Goal: Information Seeking & Learning: Learn about a topic

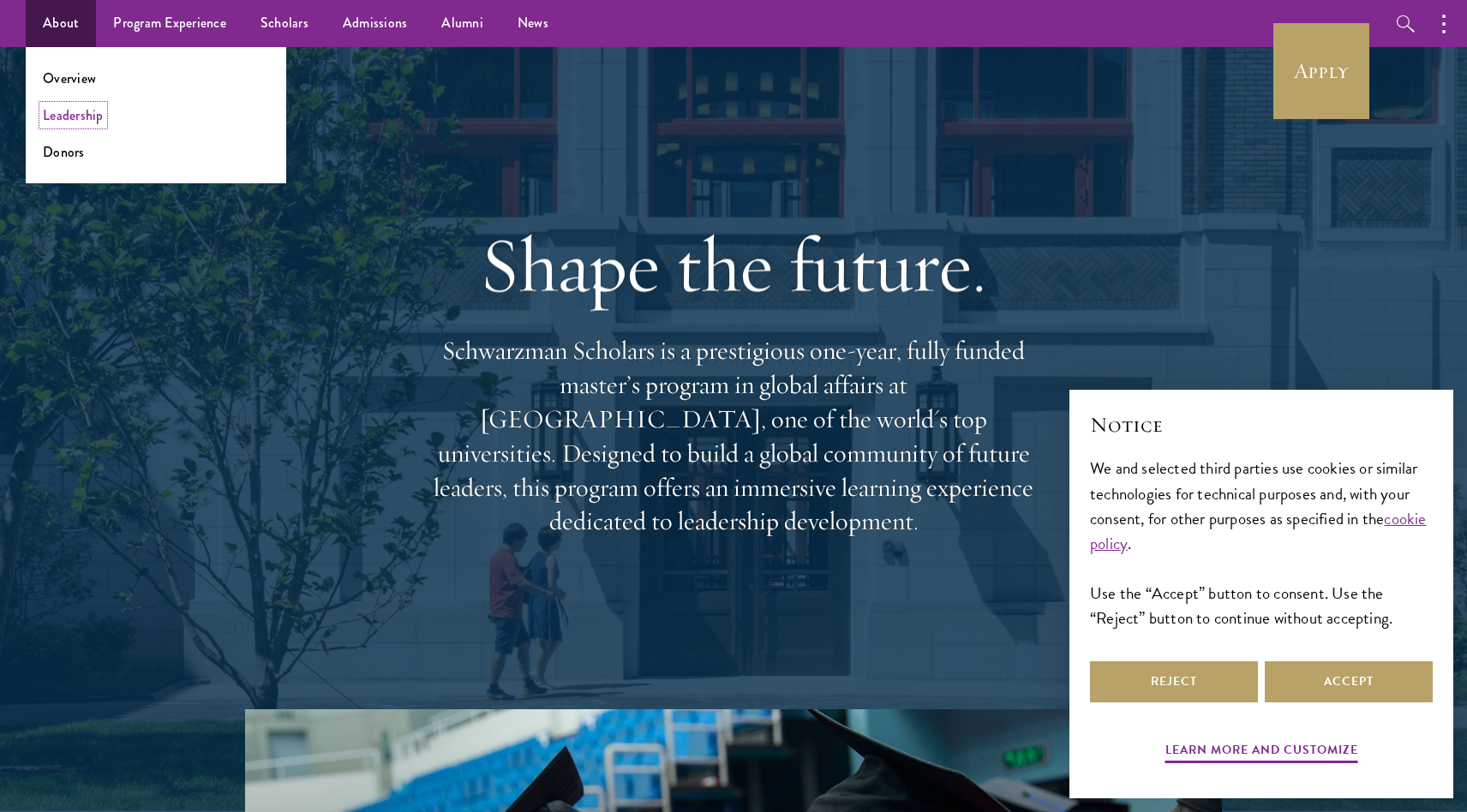
click at [85, 114] on link "Leadership" at bounding box center [73, 115] width 60 height 19
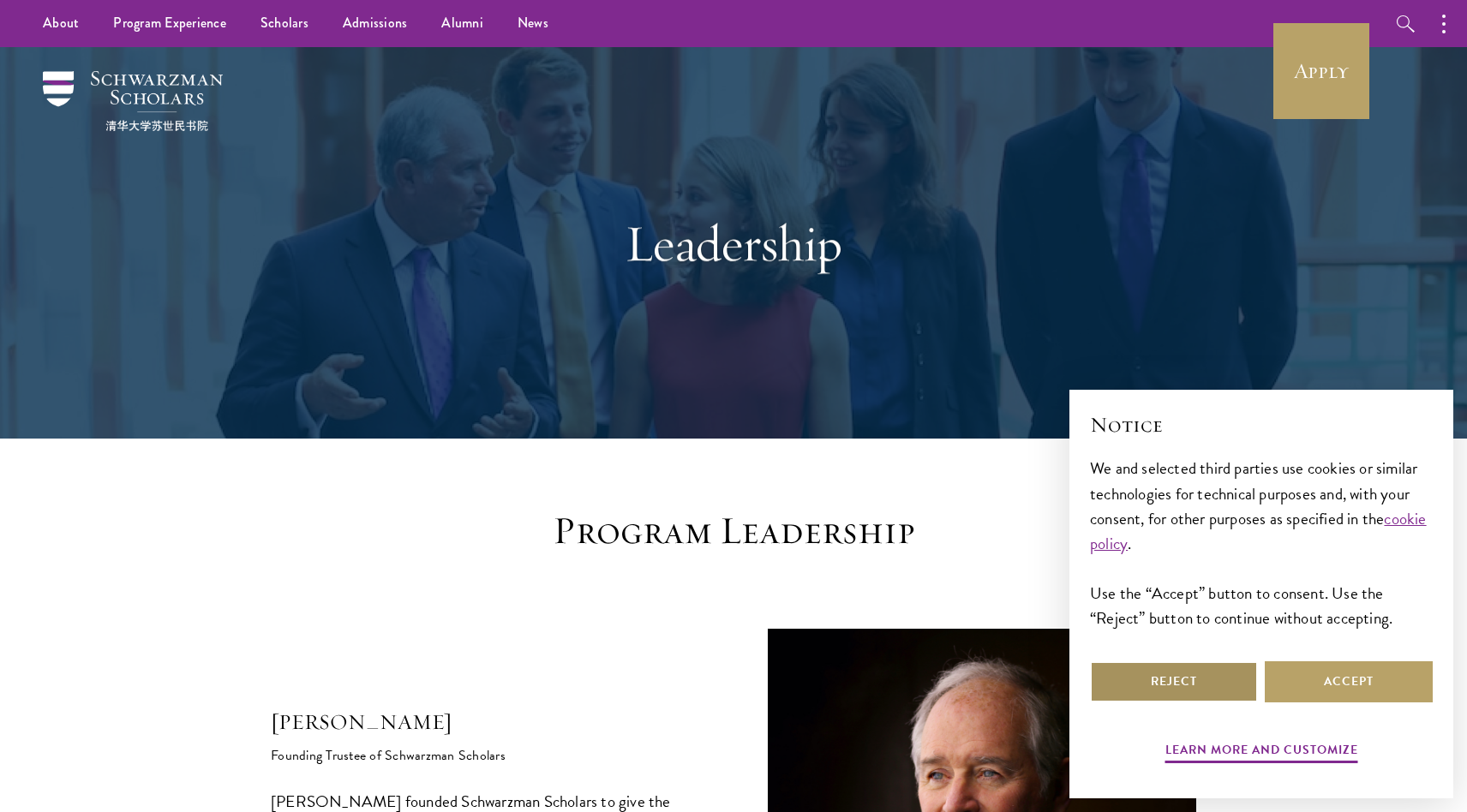
click at [1215, 676] on button "Reject" at bounding box center [1174, 682] width 168 height 41
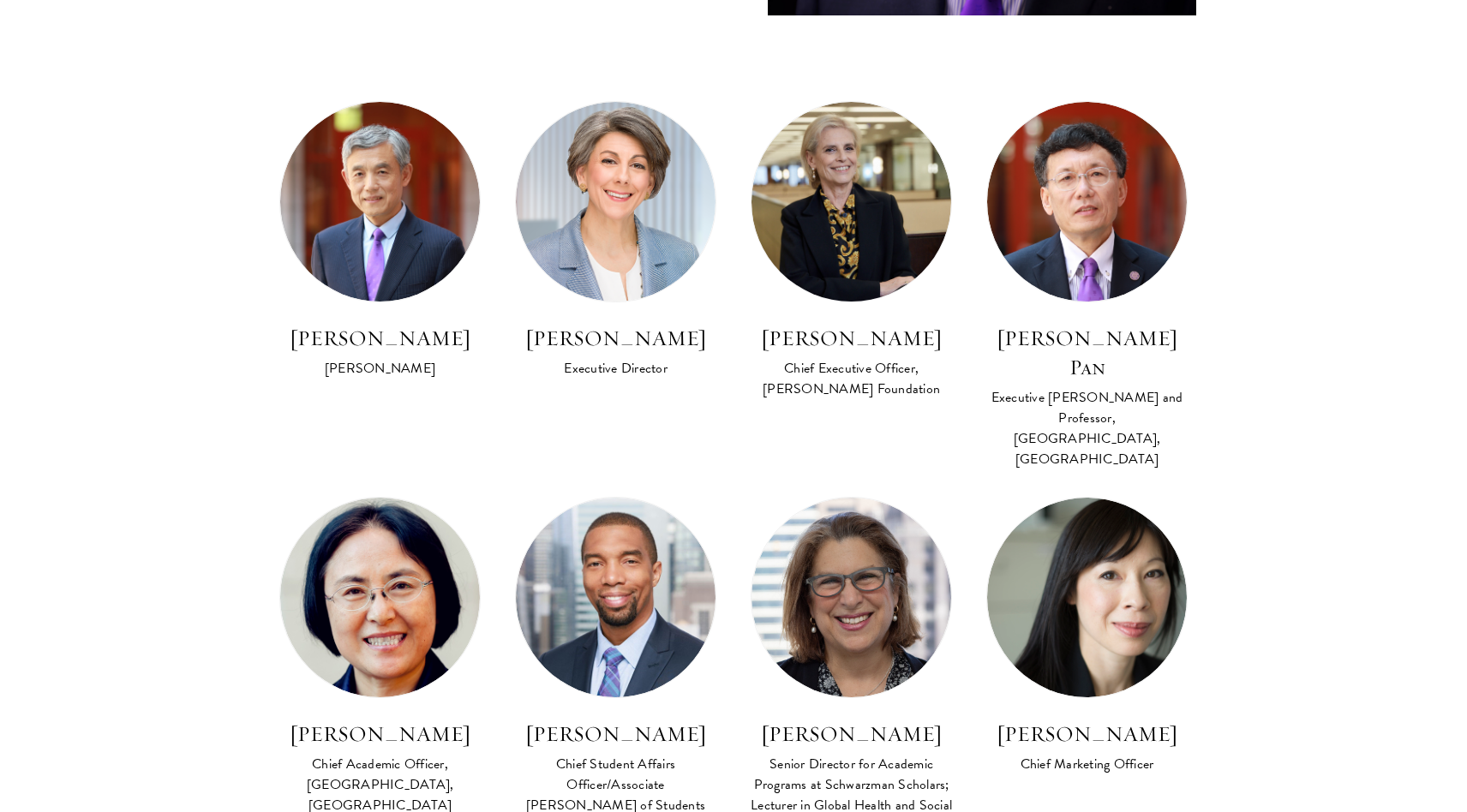
scroll to position [989, 0]
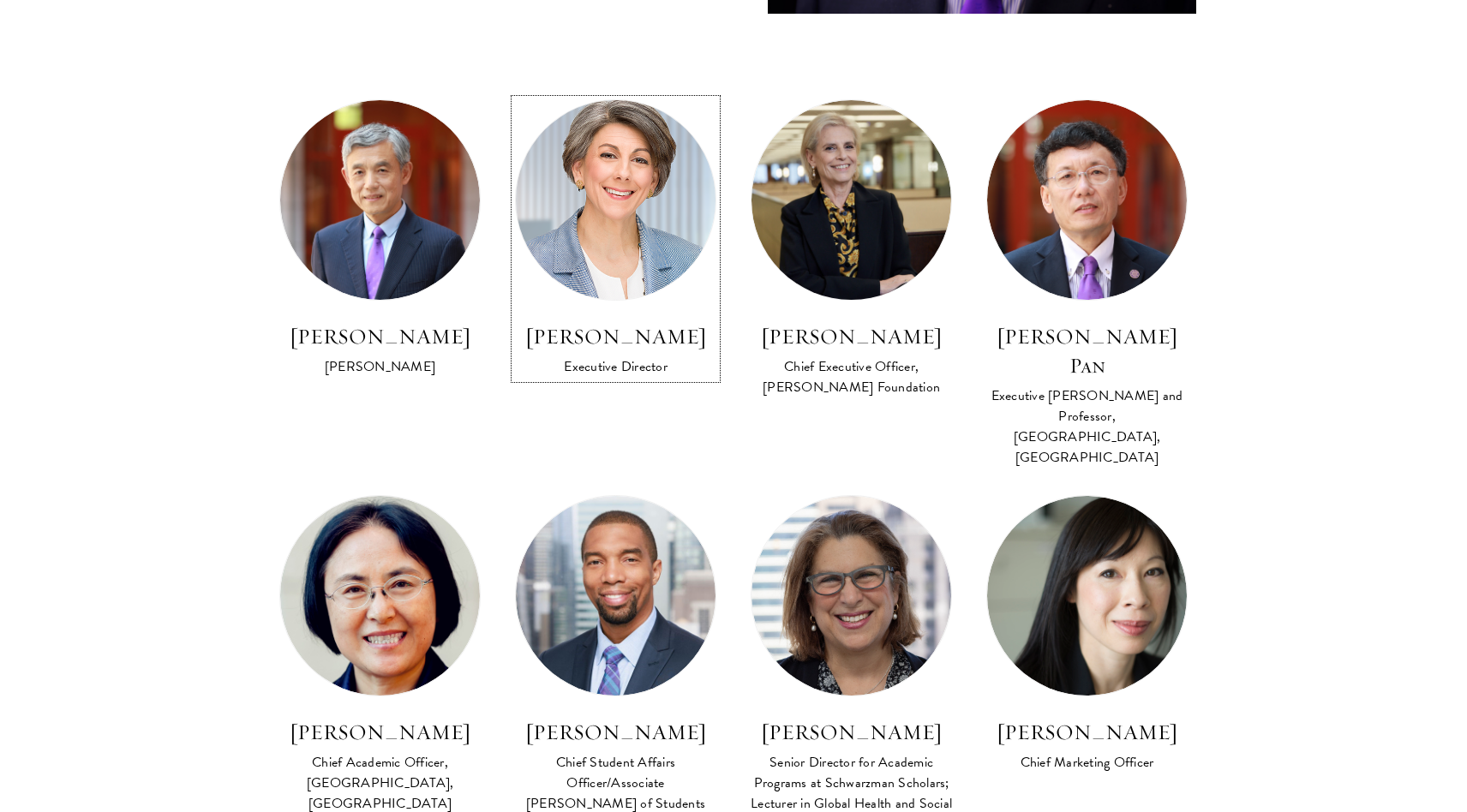
click at [667, 261] on img at bounding box center [615, 200] width 219 height 219
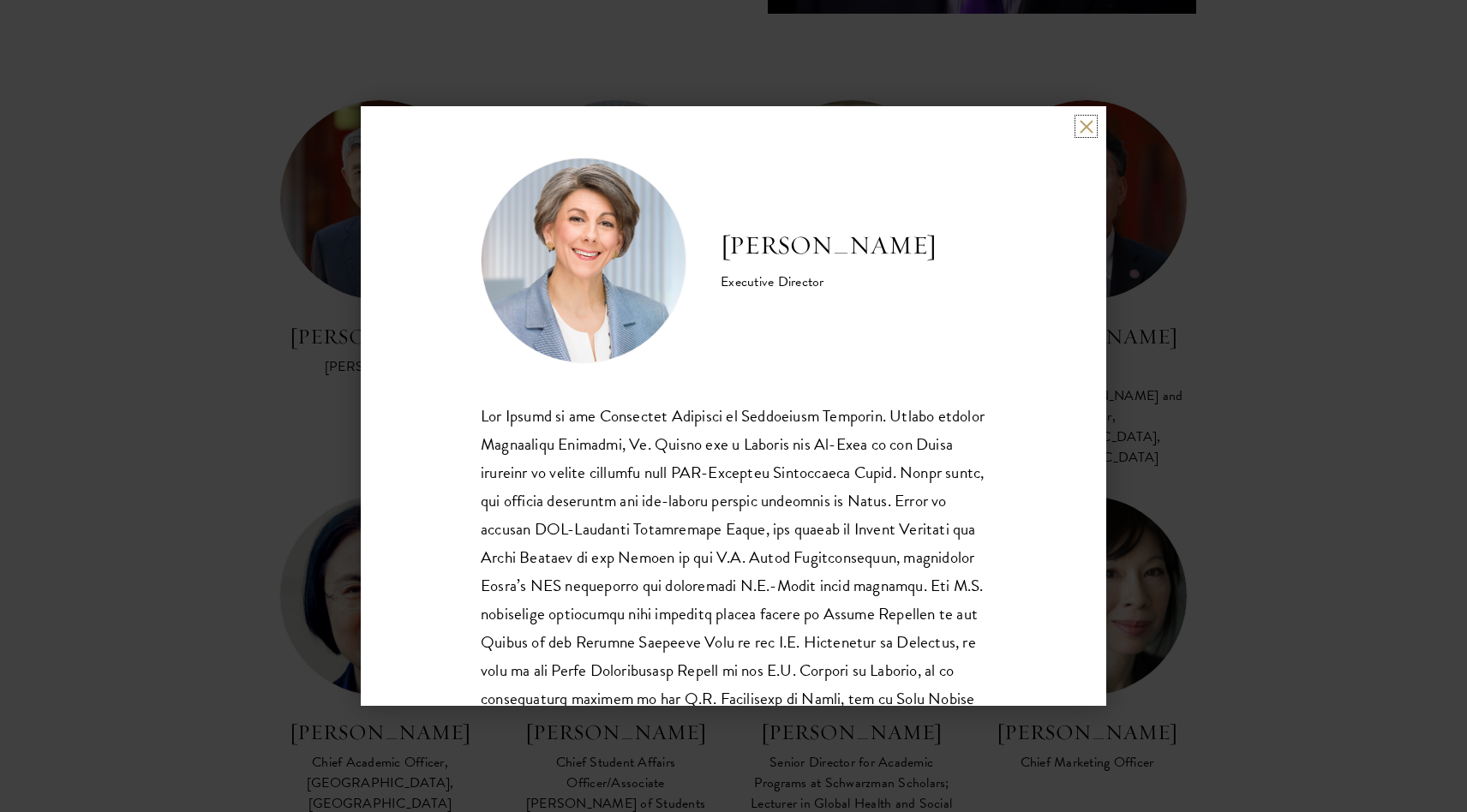
click at [1088, 125] on button at bounding box center [1086, 126] width 15 height 15
